Goal: Task Accomplishment & Management: Use online tool/utility

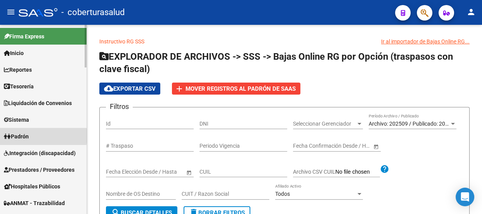
click at [29, 136] on span "Padrón" at bounding box center [16, 136] width 25 height 9
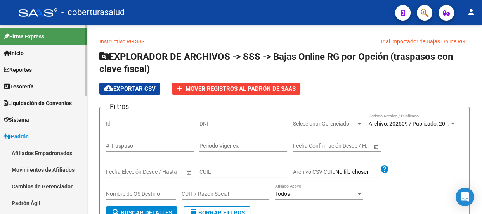
click at [38, 171] on link "Movimientos de Afiliados" at bounding box center [43, 170] width 87 height 17
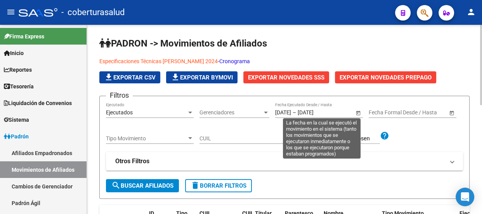
click at [357, 111] on span "Open calendar" at bounding box center [358, 113] width 19 height 19
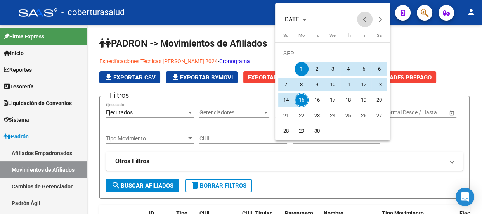
click at [364, 17] on span "Previous month" at bounding box center [365, 20] width 16 height 16
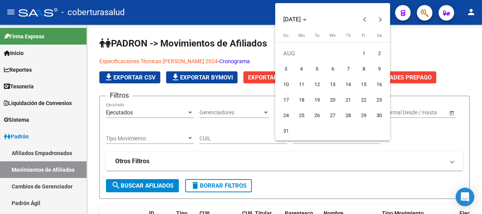
click at [317, 85] on span "12" at bounding box center [317, 85] width 14 height 14
type input "[DATE]"
click at [383, 18] on span "Next month" at bounding box center [381, 20] width 16 height 16
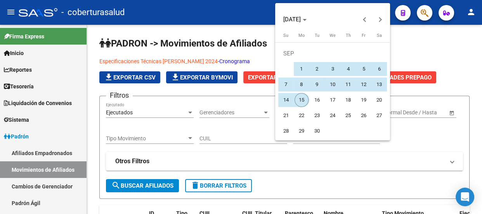
click at [299, 98] on span "15" at bounding box center [302, 100] width 14 height 14
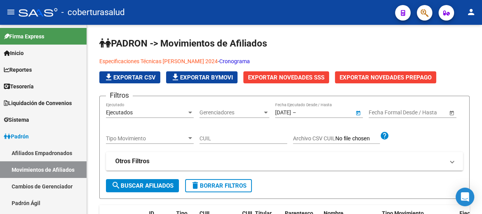
type input "[DATE]"
click at [153, 189] on button "search Buscar Afiliados" at bounding box center [142, 185] width 73 height 13
click at [282, 76] on span "Exportar Novedades SSS" at bounding box center [286, 77] width 77 height 7
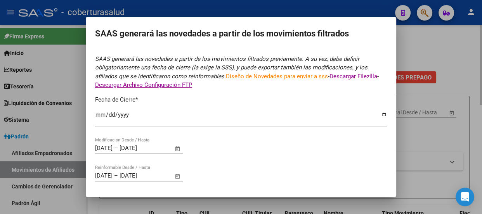
type input "[DATE]"
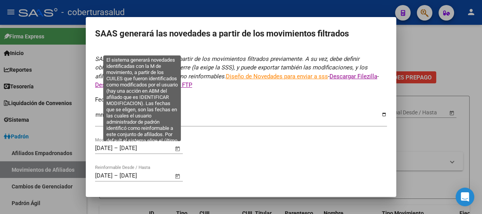
click at [178, 149] on span "Open calendar" at bounding box center [178, 148] width 19 height 19
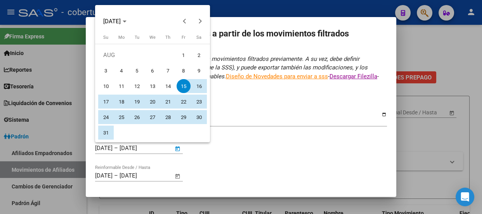
click at [140, 85] on span "12" at bounding box center [137, 86] width 14 height 14
type input "[DATE]"
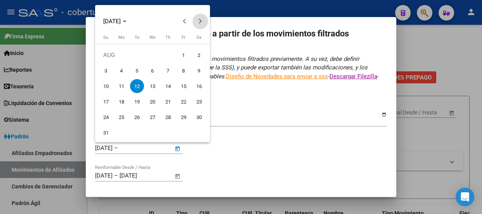
click at [198, 21] on button "Next month" at bounding box center [201, 22] width 16 height 16
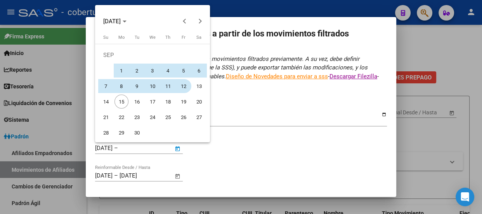
click at [186, 84] on span "12" at bounding box center [184, 86] width 14 height 14
type input "[DATE]"
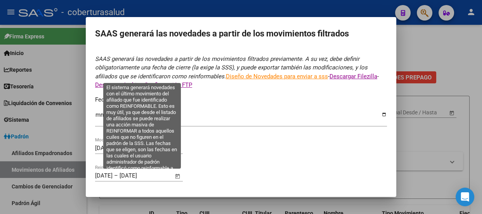
click at [180, 177] on span "Open calendar" at bounding box center [178, 176] width 19 height 19
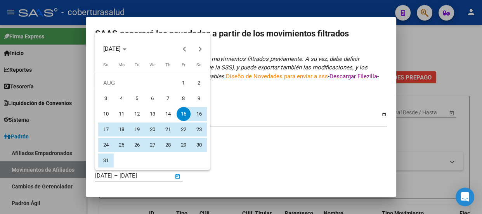
click at [136, 112] on span "12" at bounding box center [137, 114] width 14 height 14
type input "[DATE]"
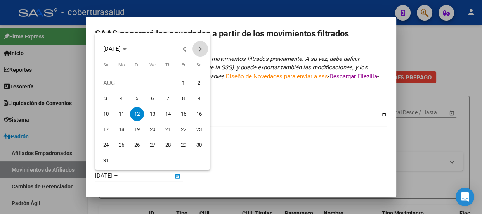
click at [200, 49] on button "Next month" at bounding box center [201, 49] width 16 height 16
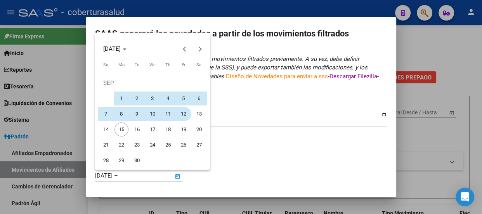
click at [188, 113] on span "12" at bounding box center [184, 114] width 14 height 14
type input "[DATE]"
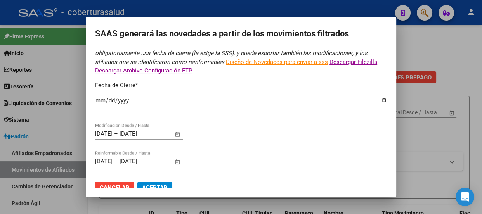
scroll to position [27, 0]
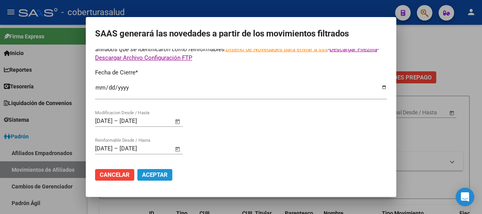
click at [159, 176] on span "Aceptar" at bounding box center [155, 175] width 26 height 7
